Goal: Find specific page/section: Find specific page/section

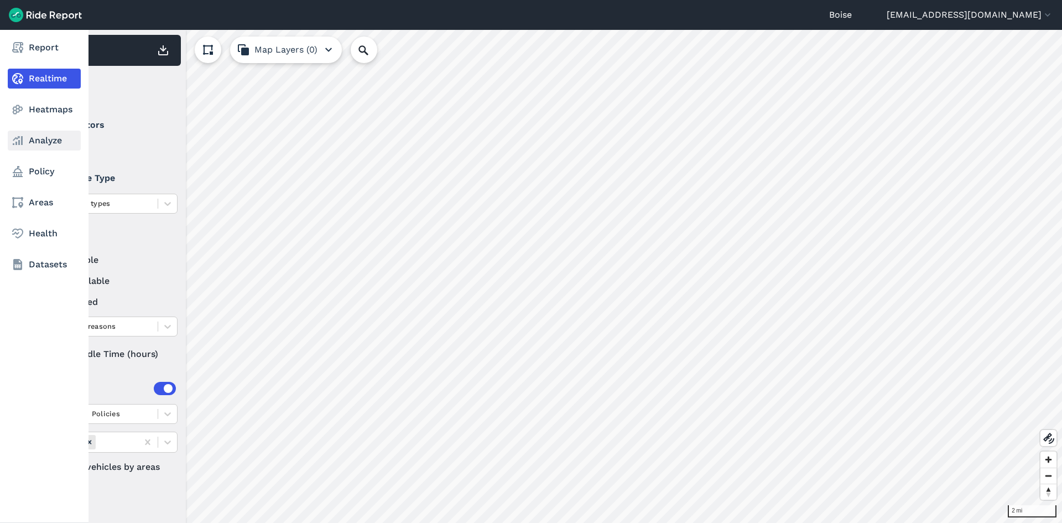
click at [27, 144] on link "Analyze" at bounding box center [44, 141] width 73 height 20
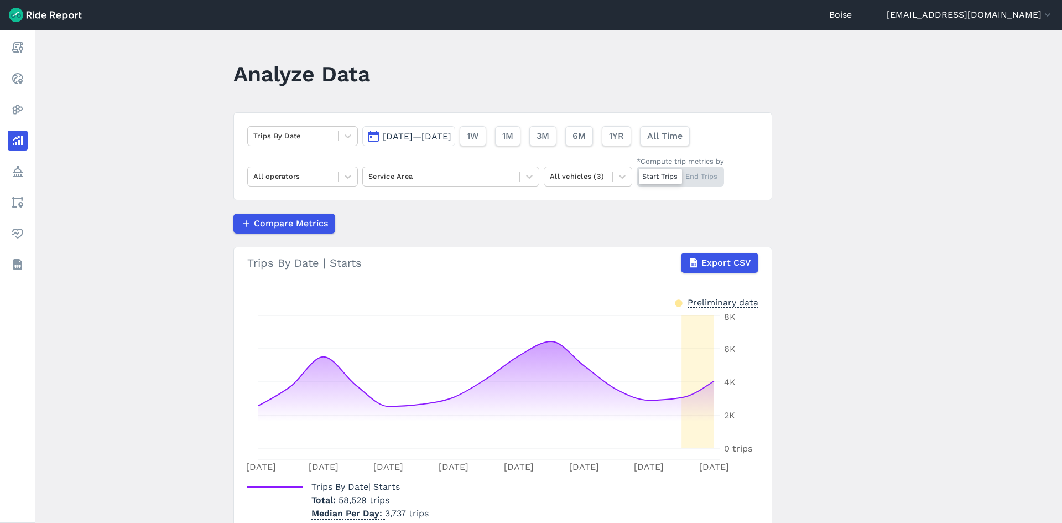
click at [430, 124] on div "[DATE]—[DATE] 1W 1M 3M 6M 1YR All Time" at bounding box center [528, 134] width 332 height 24
click at [420, 136] on span "[DATE]—[DATE]" at bounding box center [417, 136] width 69 height 11
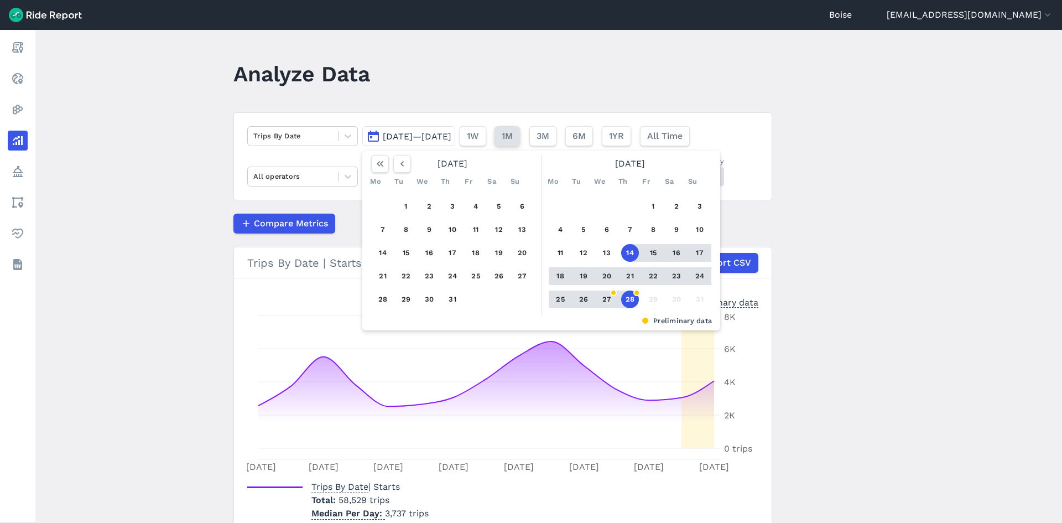
click at [513, 132] on span "1M" at bounding box center [507, 135] width 11 height 13
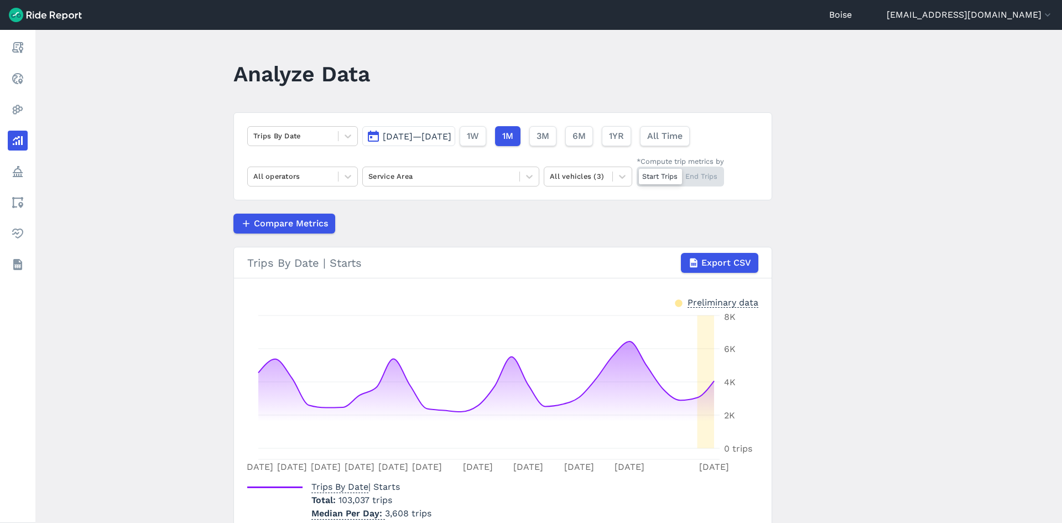
click at [442, 139] on span "[DATE]—[DATE]" at bounding box center [417, 136] width 69 height 11
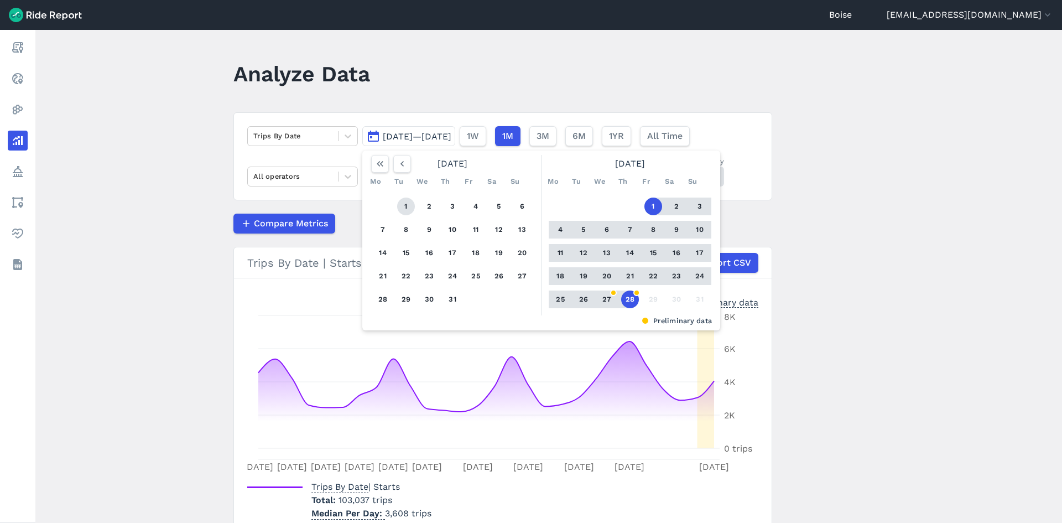
click at [409, 206] on button "1" at bounding box center [406, 207] width 18 height 18
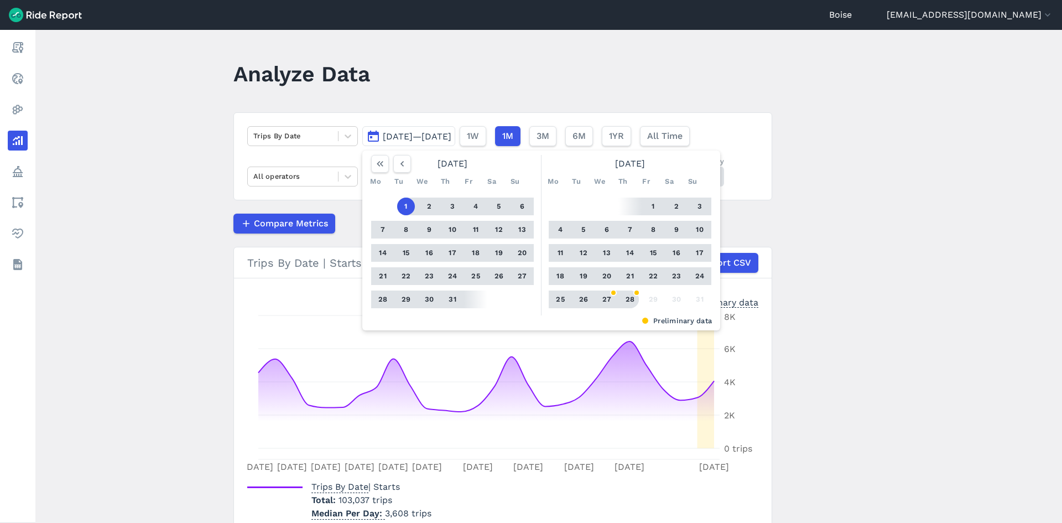
click at [633, 298] on button "28" at bounding box center [630, 299] width 18 height 18
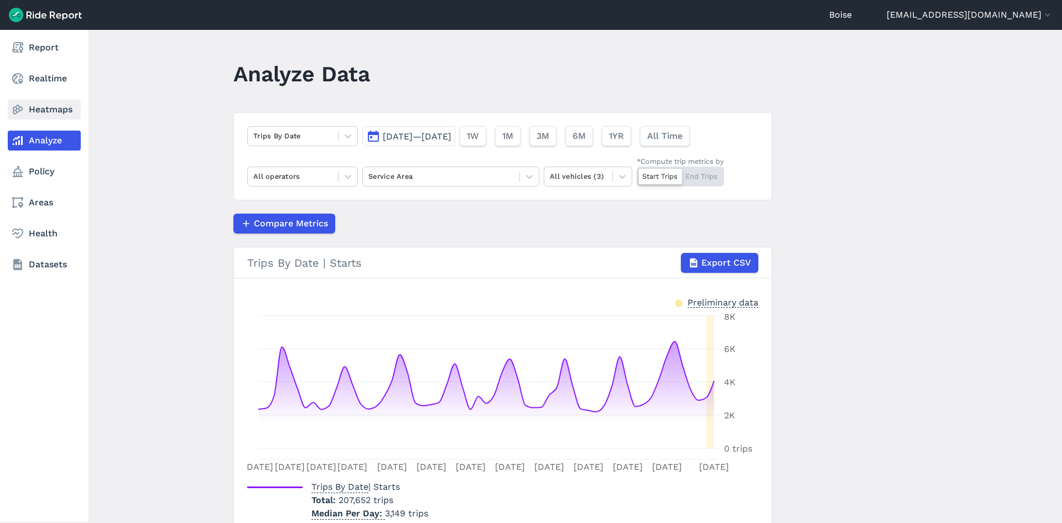
click at [61, 105] on link "Heatmaps" at bounding box center [44, 110] width 73 height 20
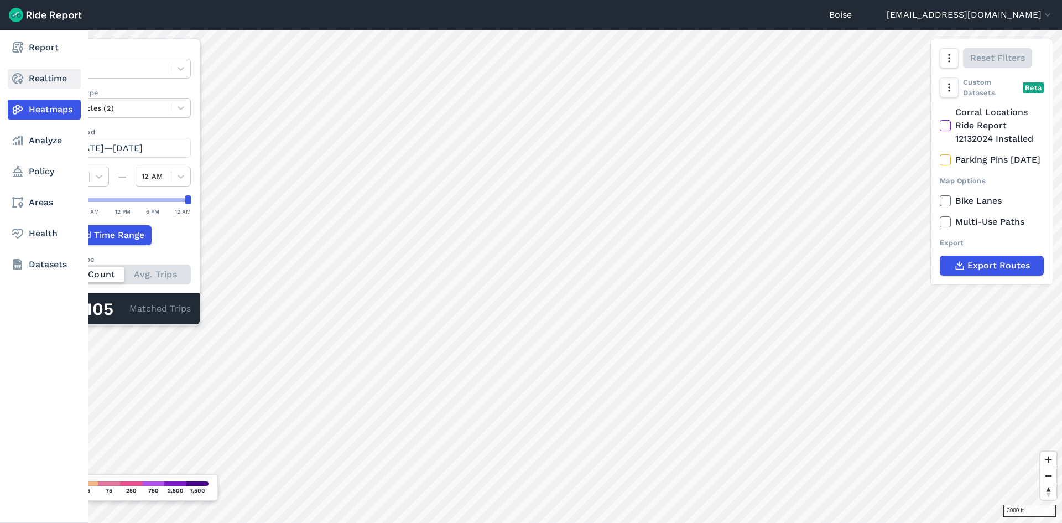
click at [41, 83] on link "Realtime" at bounding box center [44, 79] width 73 height 20
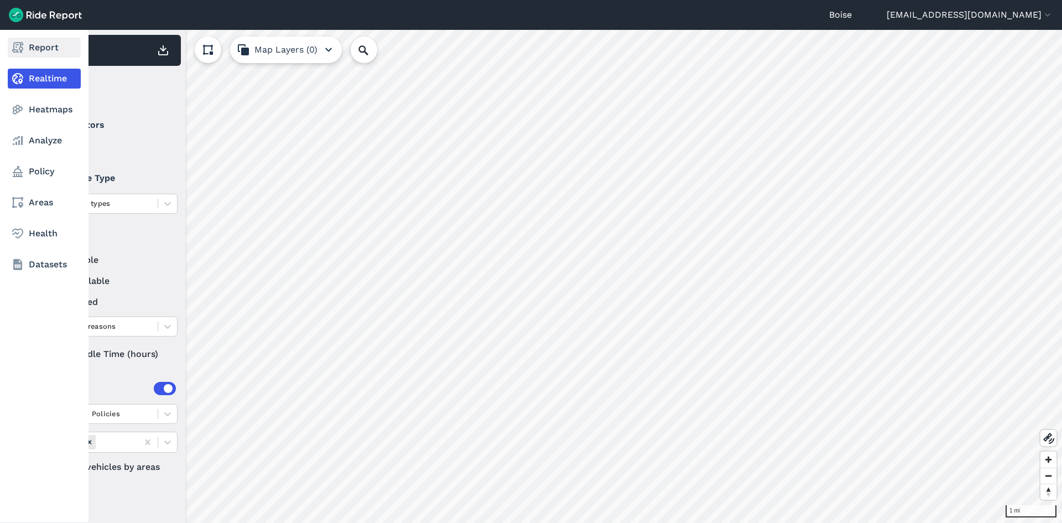
click at [28, 51] on link "Report" at bounding box center [44, 48] width 73 height 20
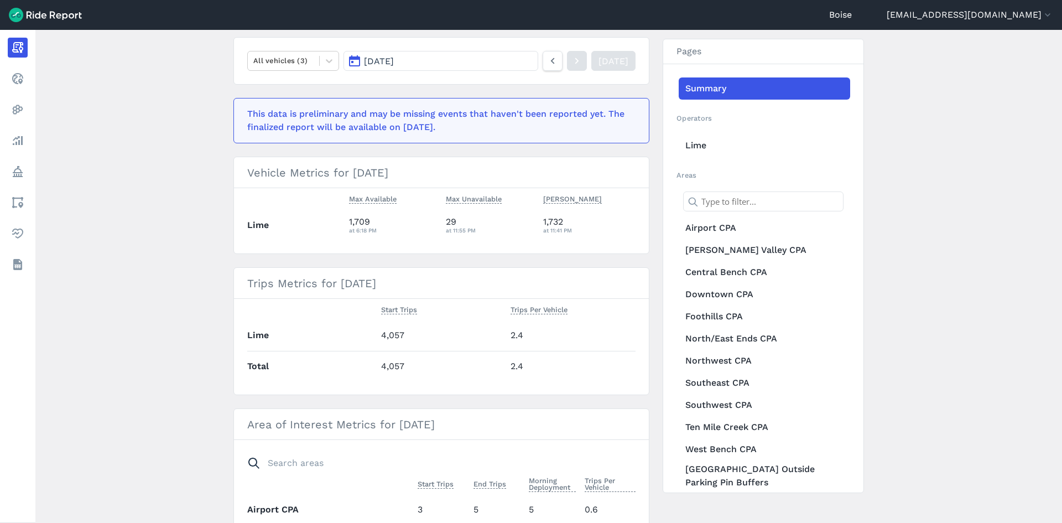
scroll to position [111, 0]
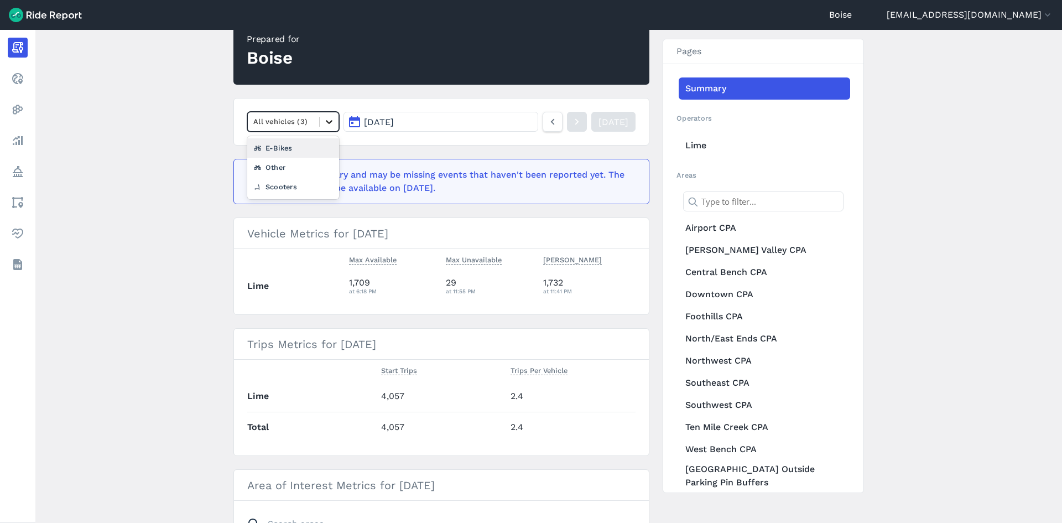
click at [324, 116] on icon at bounding box center [329, 121] width 11 height 11
click at [288, 184] on div "Scooters" at bounding box center [293, 186] width 92 height 19
click at [547, 122] on icon at bounding box center [553, 121] width 12 height 13
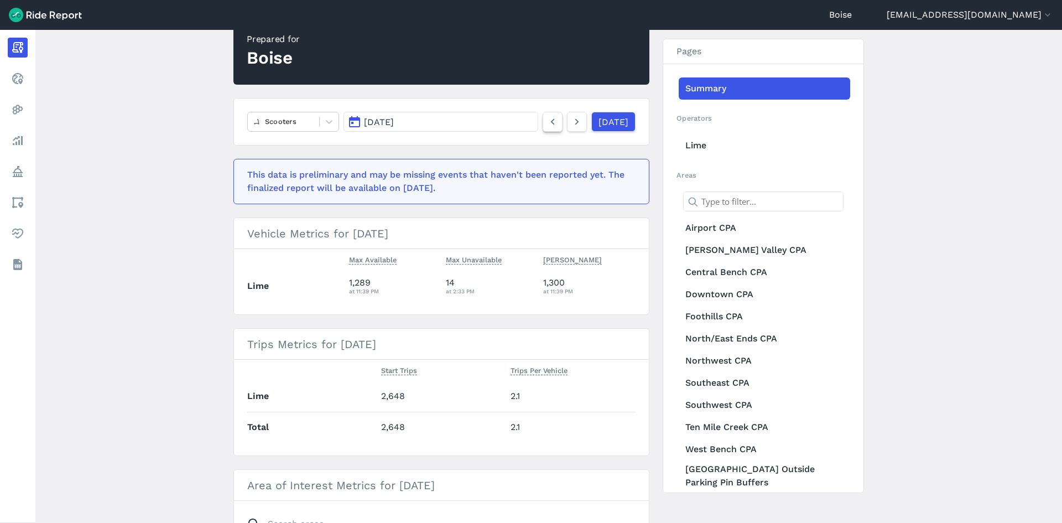
click at [547, 122] on icon at bounding box center [553, 121] width 12 height 13
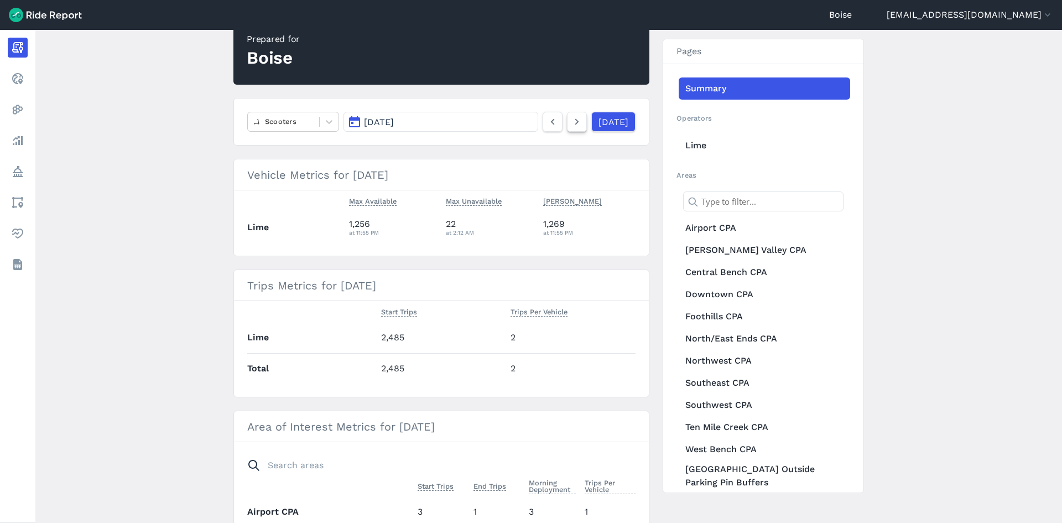
click at [571, 123] on icon at bounding box center [577, 121] width 12 height 13
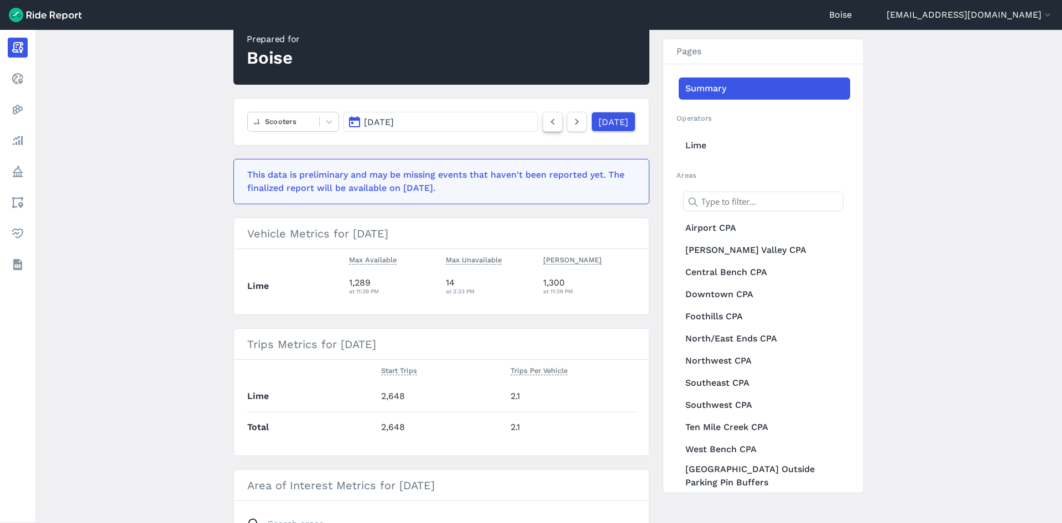
click at [547, 120] on icon at bounding box center [553, 121] width 12 height 13
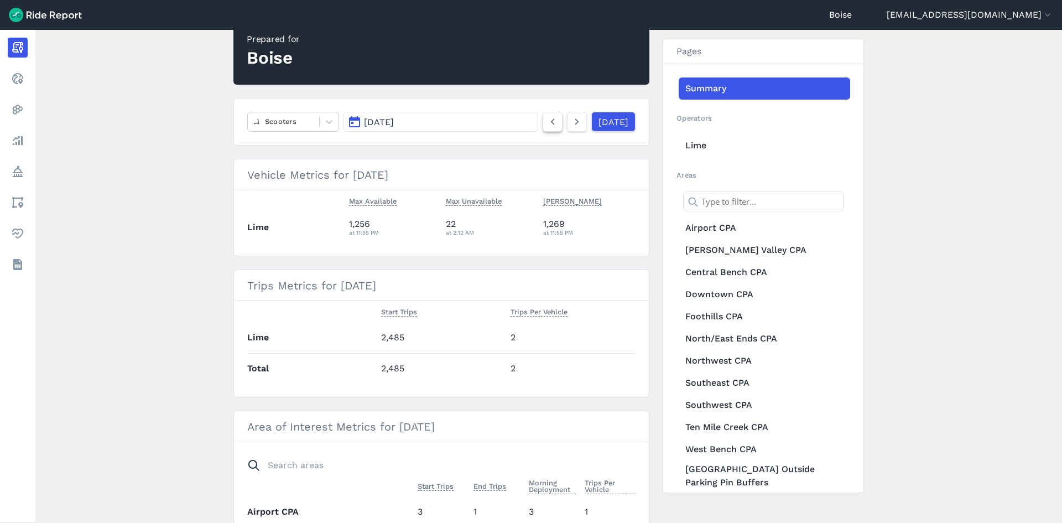
click at [547, 120] on icon at bounding box center [553, 121] width 12 height 13
click at [571, 126] on icon at bounding box center [577, 121] width 12 height 13
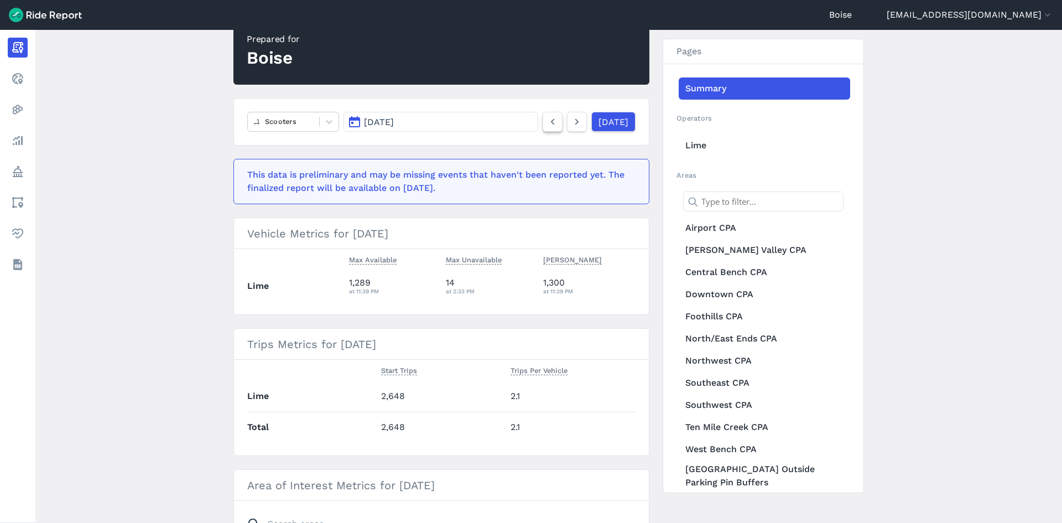
click at [547, 121] on icon at bounding box center [553, 121] width 12 height 13
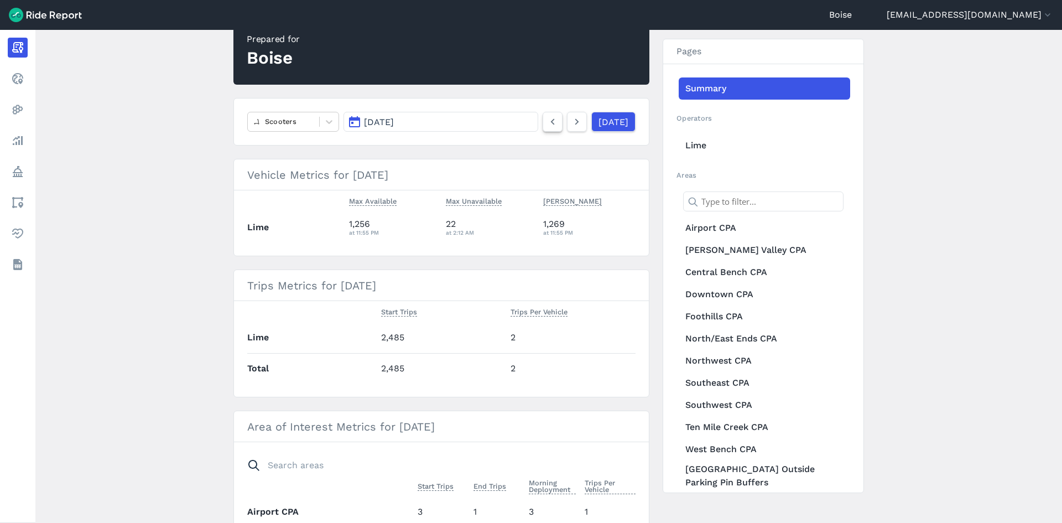
click at [547, 120] on icon at bounding box center [553, 121] width 12 height 13
click at [302, 124] on div at bounding box center [283, 121] width 60 height 13
click at [296, 165] on div "E-Bikes" at bounding box center [293, 167] width 92 height 19
click at [547, 127] on icon at bounding box center [553, 121] width 12 height 13
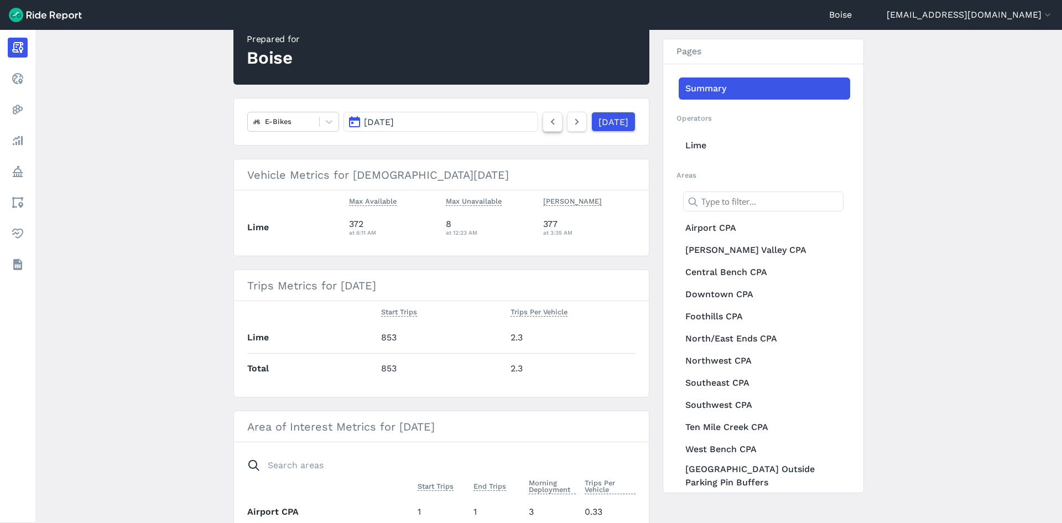
click at [547, 127] on icon at bounding box center [553, 121] width 12 height 13
click at [547, 115] on link at bounding box center [553, 122] width 20 height 20
click at [547, 116] on icon at bounding box center [553, 121] width 12 height 13
click at [547, 118] on icon at bounding box center [553, 121] width 12 height 13
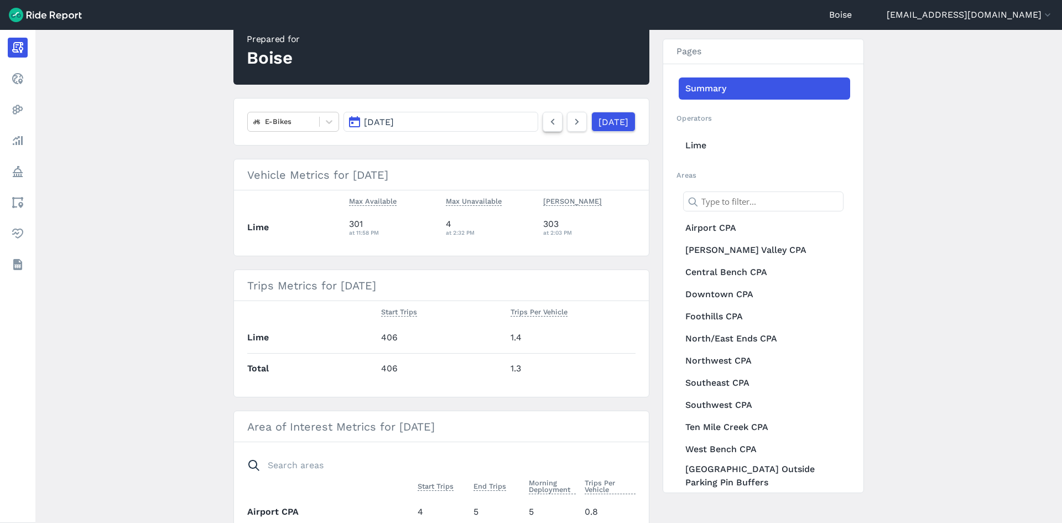
click at [547, 118] on icon at bounding box center [553, 121] width 12 height 13
click at [335, 123] on div at bounding box center [329, 121] width 19 height 19
click at [285, 187] on div "Scooters" at bounding box center [293, 186] width 92 height 19
click at [595, 122] on link "[DATE]" at bounding box center [613, 122] width 44 height 20
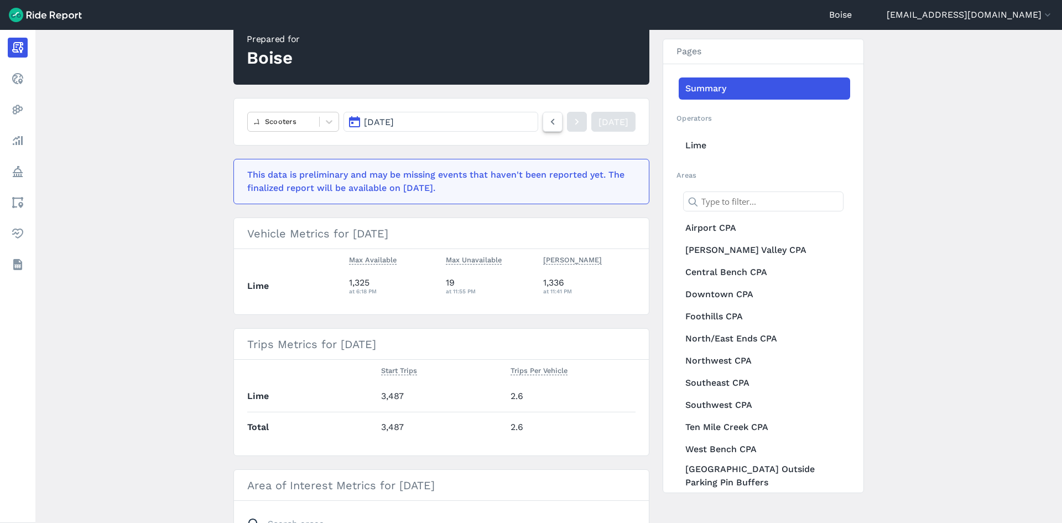
click at [547, 120] on icon at bounding box center [553, 121] width 12 height 13
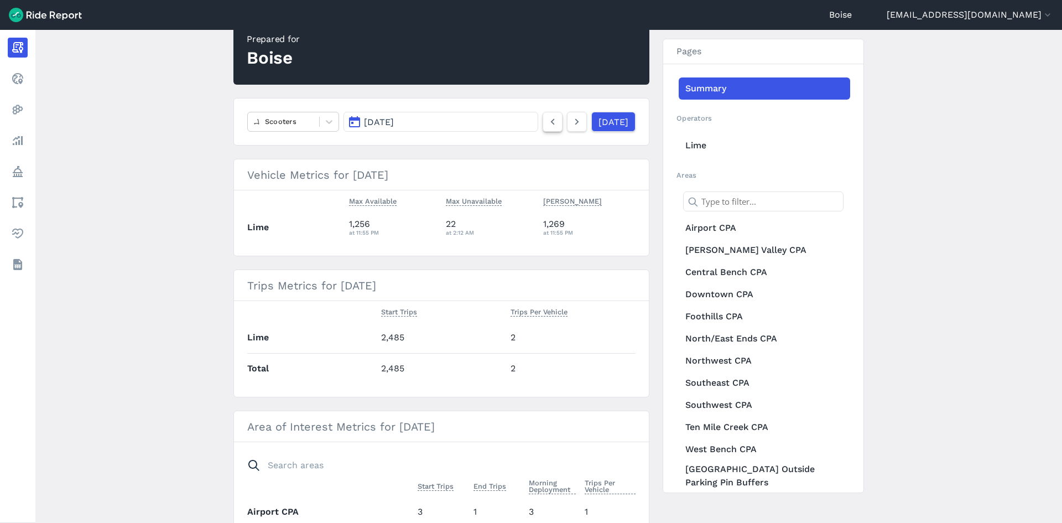
click at [547, 120] on icon at bounding box center [553, 121] width 12 height 13
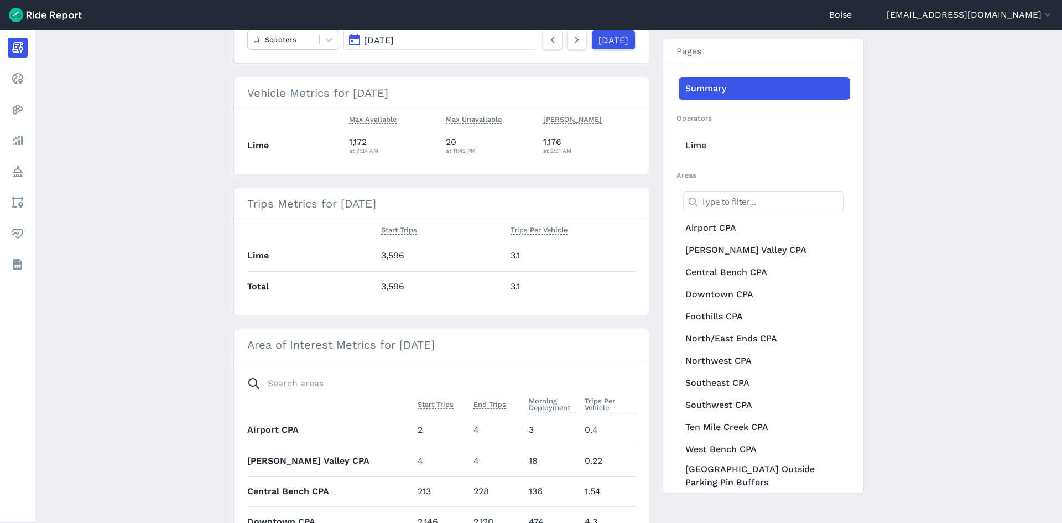
scroll to position [84, 0]
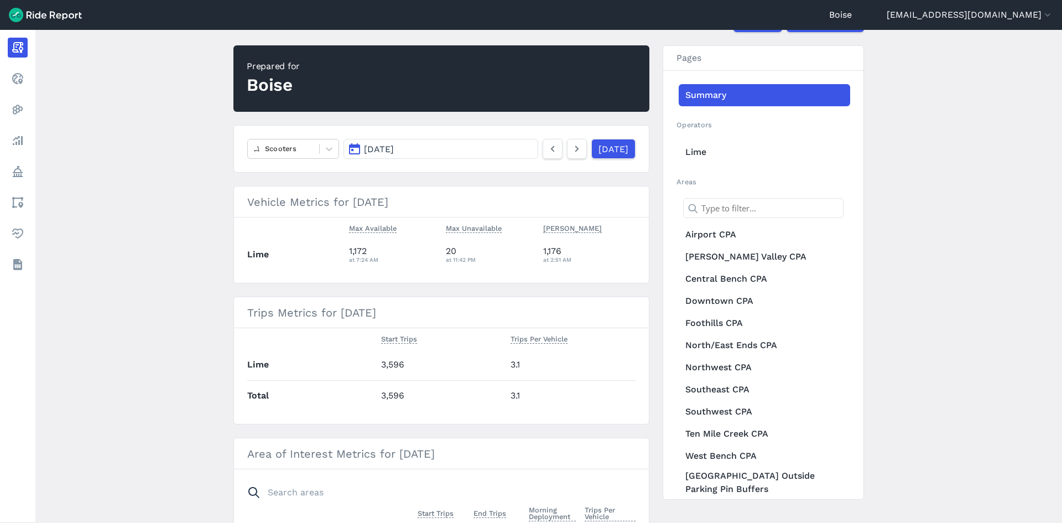
click at [492, 146] on button "[DATE]" at bounding box center [441, 149] width 195 height 20
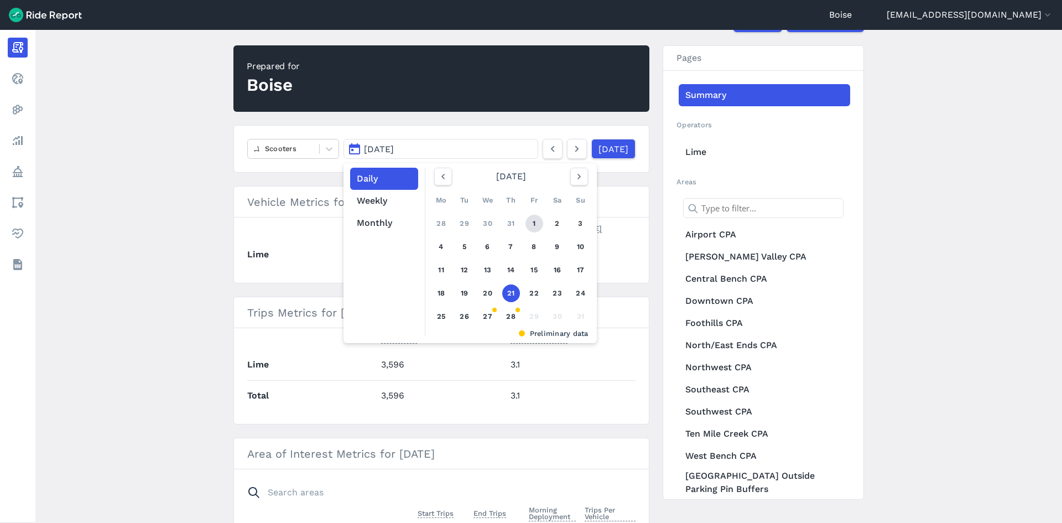
click at [530, 228] on link "1" at bounding box center [535, 224] width 18 height 18
